Goal: Transaction & Acquisition: Obtain resource

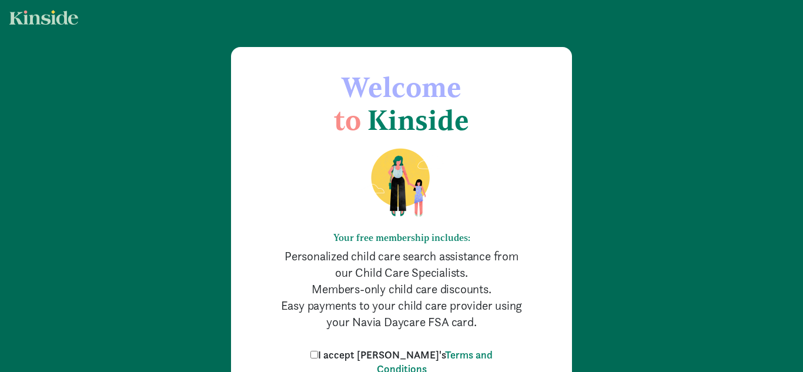
click at [318, 353] on input "I accept Kinside's Terms and Conditions" at bounding box center [314, 355] width 8 height 8
checkbox input "true"
click at [638, 280] on div "Welcome to Kinside Your free membership includes: Personalized child care searc…" at bounding box center [401, 248] width 803 height 496
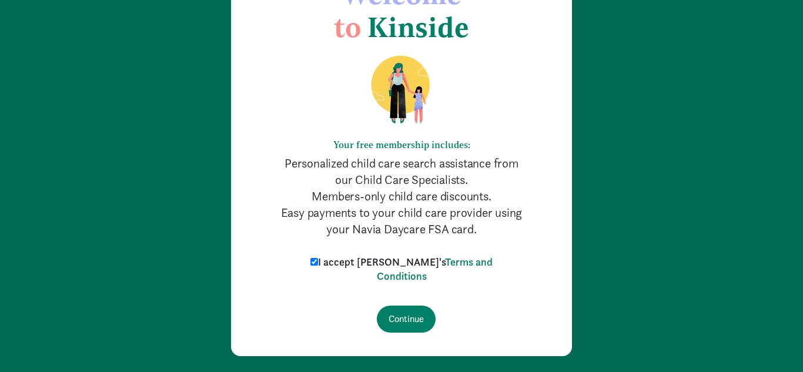
scroll to position [124, 0]
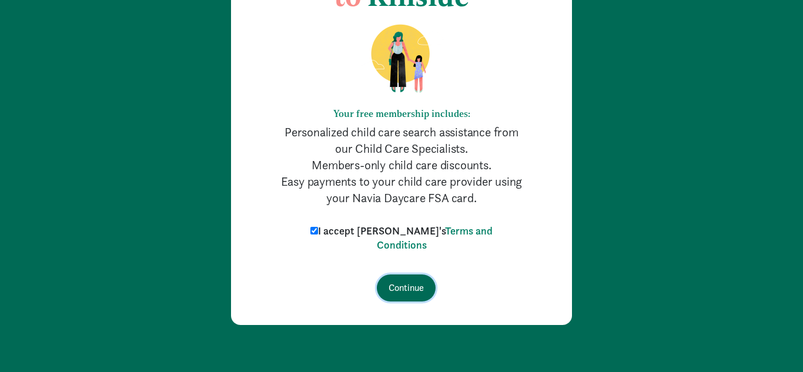
click at [410, 282] on input "Continue" at bounding box center [406, 287] width 59 height 27
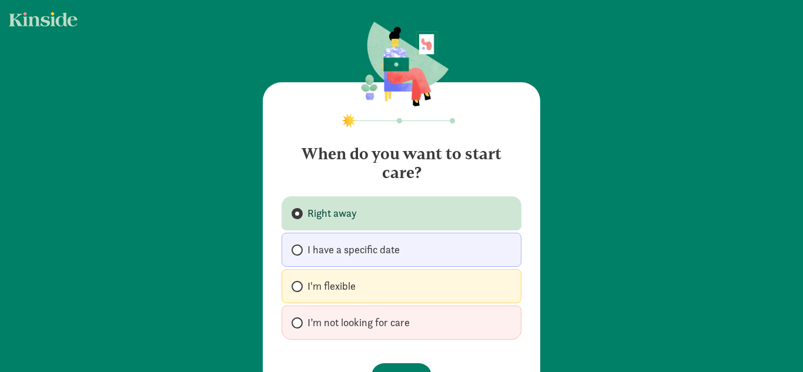
click at [356, 303] on div "Right away I have a specific date I'm flexible I’m not looking for care" at bounding box center [401, 267] width 240 height 143
click at [297, 288] on input "I'm flexible" at bounding box center [295, 287] width 8 height 8
radio input "true"
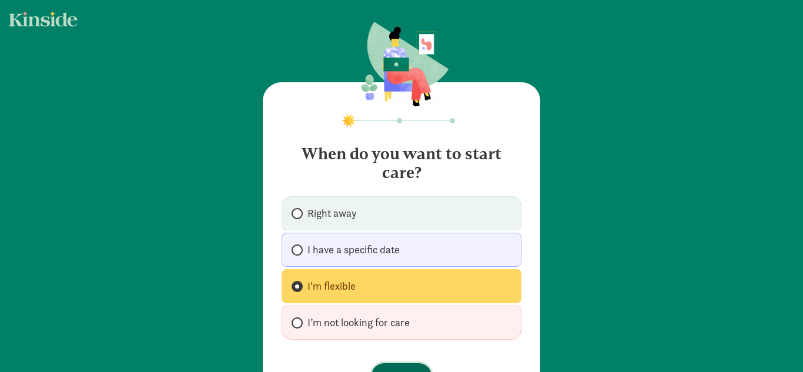
click at [397, 363] on button "Continue" at bounding box center [401, 375] width 60 height 25
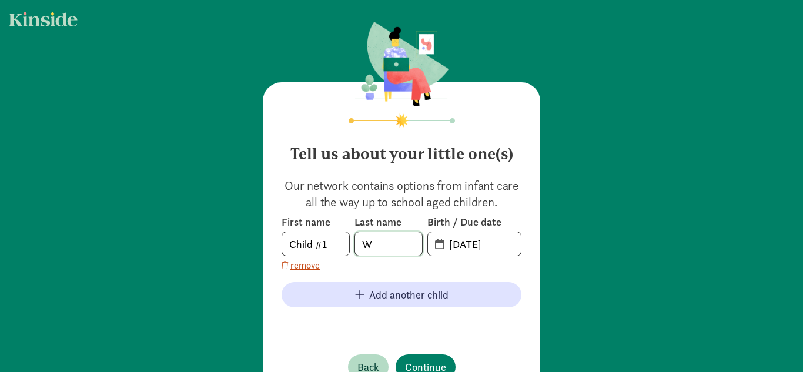
click at [402, 234] on input "W" at bounding box center [388, 244] width 67 height 24
click at [330, 243] on input "Child #1" at bounding box center [315, 244] width 67 height 24
drag, startPoint x: 330, startPoint y: 243, endPoint x: 280, endPoint y: 254, distance: 51.1
click at [280, 254] on div "Tell us about your little one(s) Our network contains options from infant care …" at bounding box center [401, 240] width 277 height 316
type input "Z"
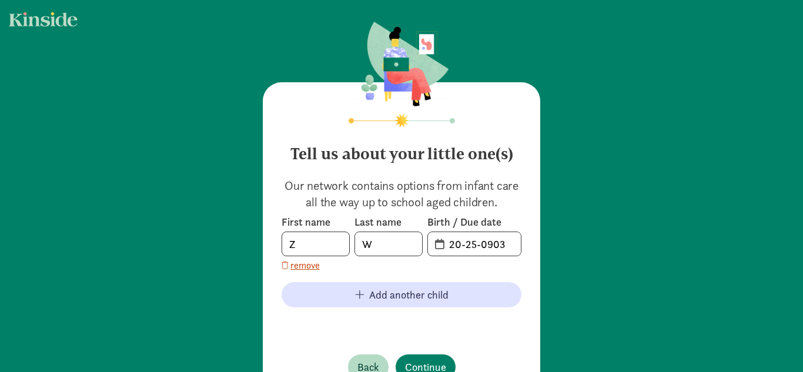
click at [397, 146] on h4 "Tell us about your little one(s)" at bounding box center [401, 149] width 240 height 28
click at [307, 244] on input "Z" at bounding box center [315, 244] width 67 height 24
type input "Zyire"
click at [374, 246] on input "W" at bounding box center [388, 244] width 67 height 24
type input "Whitt"
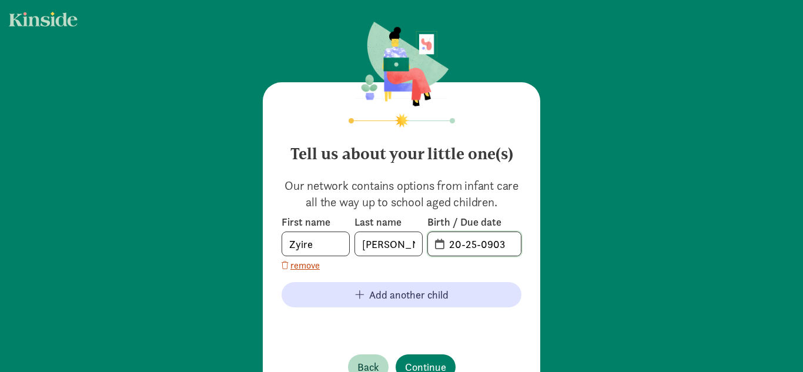
click at [517, 244] on input "20-25-0903" at bounding box center [481, 244] width 79 height 24
type input "2"
type input "0"
type input "02-07-2024"
click at [408, 355] on button "Continue" at bounding box center [425, 366] width 60 height 25
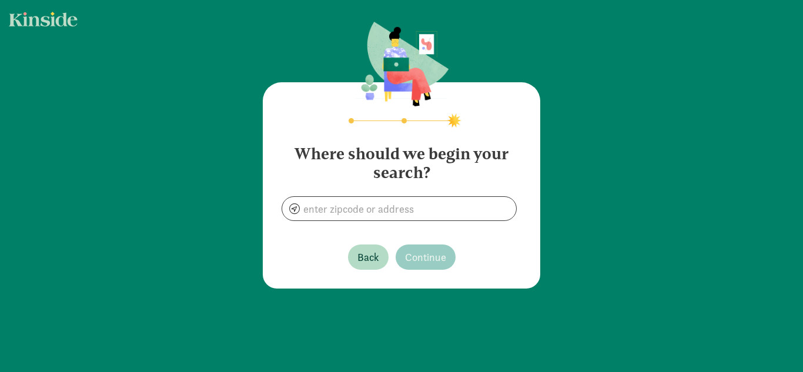
click at [380, 225] on div "Where should we begin your search? Back Continue" at bounding box center [401, 185] width 277 height 206
click at [390, 214] on input at bounding box center [399, 209] width 234 height 24
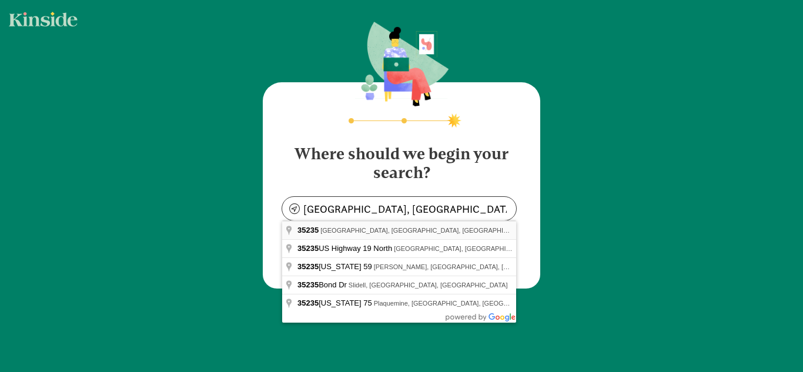
type input "Birmingham, AL 35235, USA"
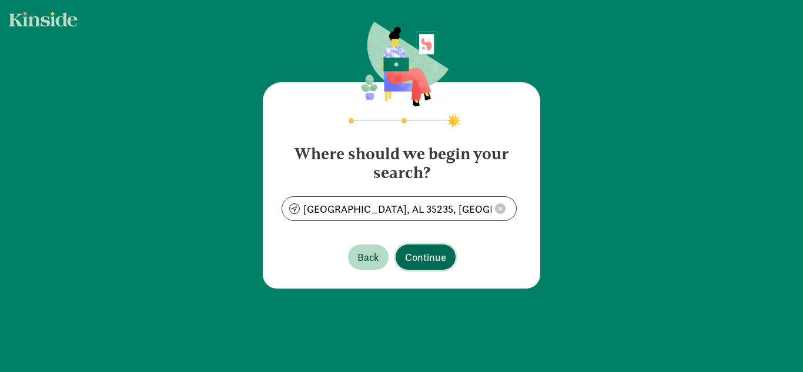
click at [437, 256] on span "Continue" at bounding box center [425, 257] width 41 height 16
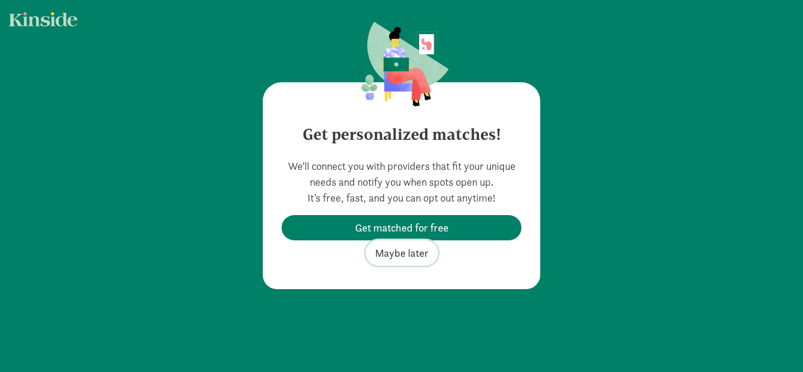
click at [397, 250] on span "Maybe later" at bounding box center [401, 253] width 53 height 16
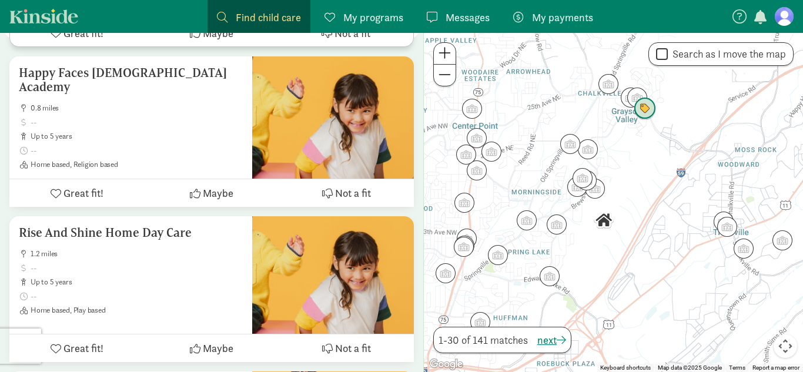
scroll to position [1081, 0]
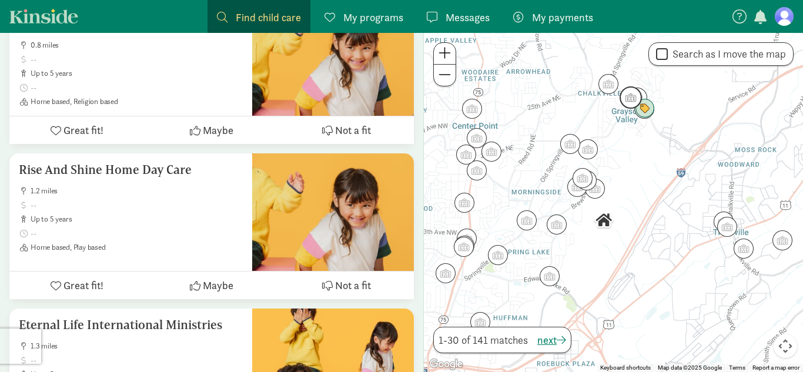
click at [631, 103] on img "Click to see details" at bounding box center [630, 97] width 22 height 22
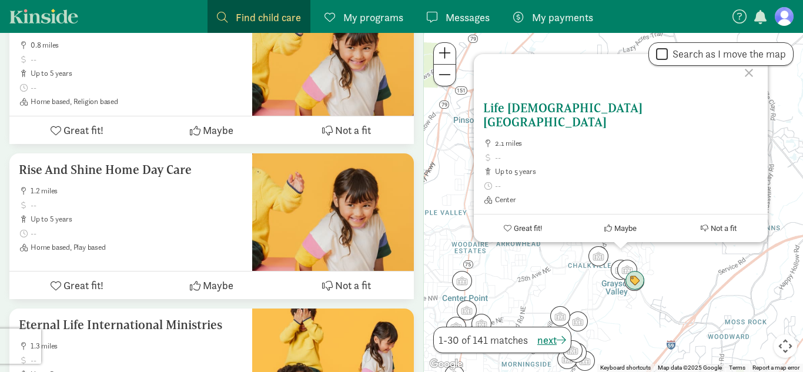
click at [564, 123] on h5 "Life [DEMOGRAPHIC_DATA] [GEOGRAPHIC_DATA]" at bounding box center [620, 115] width 275 height 28
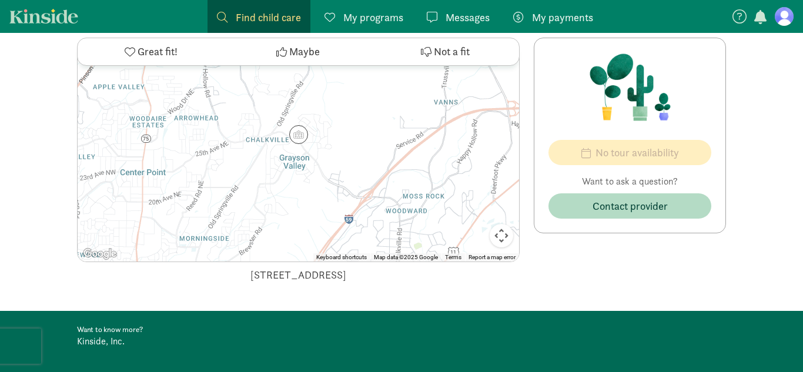
scroll to position [517, 0]
